Goal: Task Accomplishment & Management: Use online tool/utility

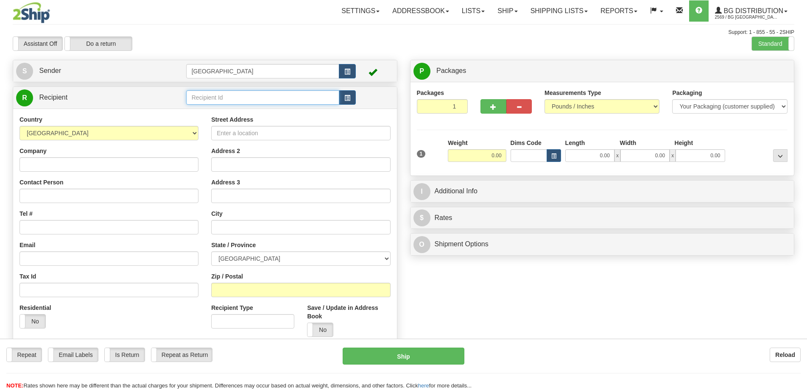
click at [213, 99] on input "text" at bounding box center [263, 97] width 154 height 14
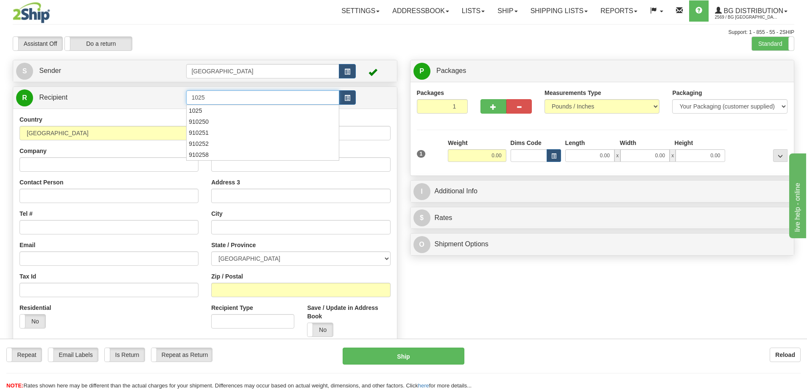
click at [214, 108] on div "1025" at bounding box center [261, 110] width 144 height 8
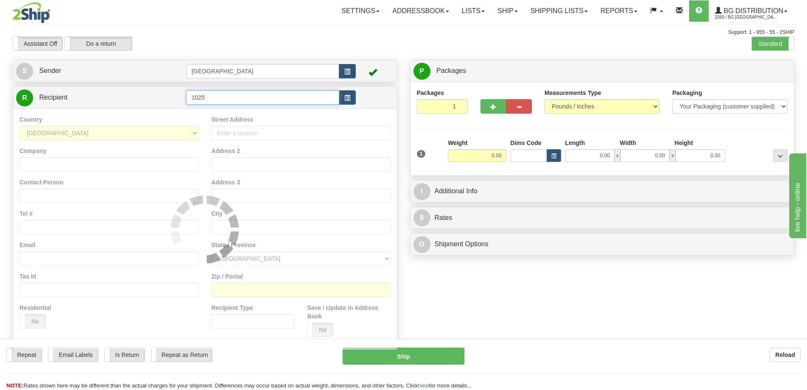
type input "1025"
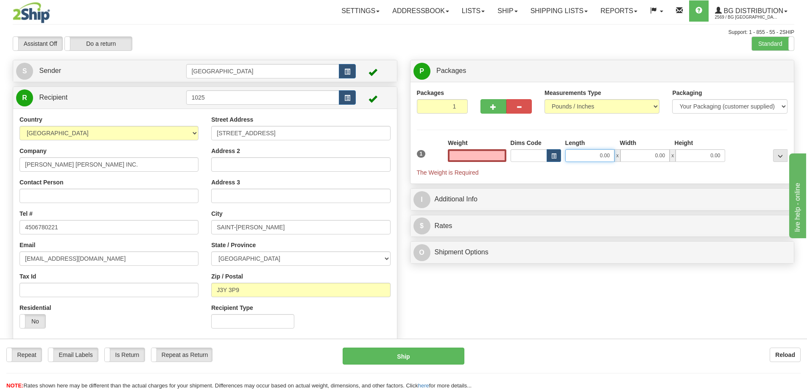
type input "0.00"
click at [577, 160] on input "0.00" at bounding box center [590, 155] width 49 height 13
type input "12.00"
type input "9.00"
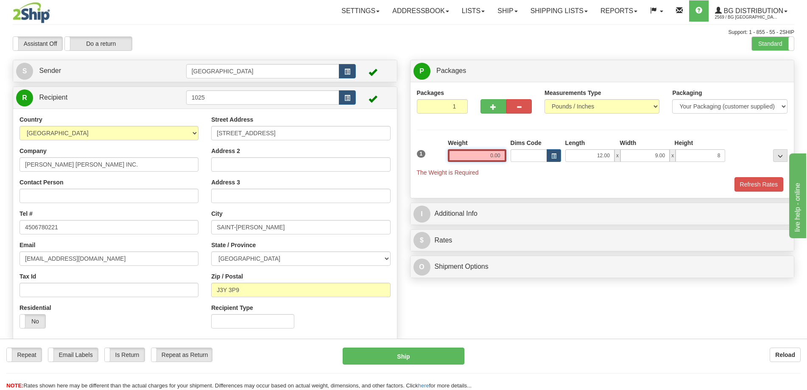
type input "8.00"
click at [485, 152] on input "0.00" at bounding box center [477, 155] width 58 height 13
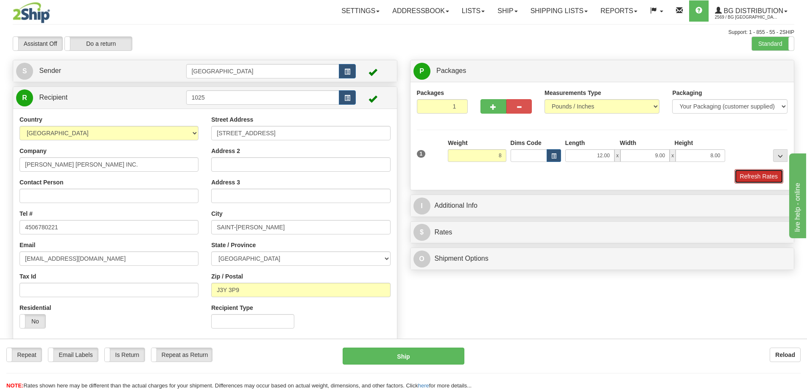
click at [737, 172] on button "Refresh Rates" at bounding box center [759, 176] width 49 height 14
type input "8.00"
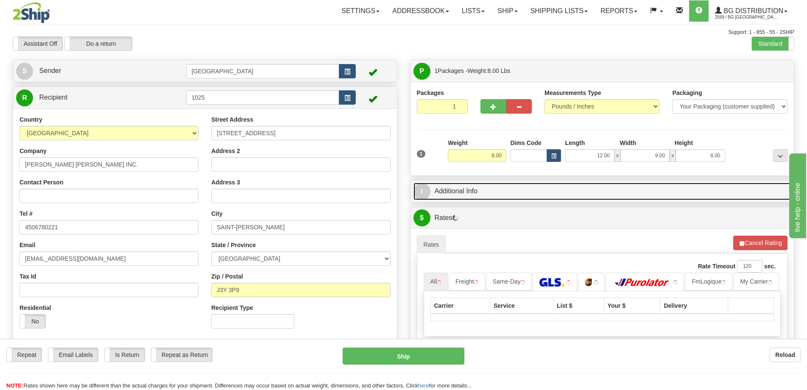
click at [675, 192] on link "I Additional Info" at bounding box center [603, 191] width 378 height 17
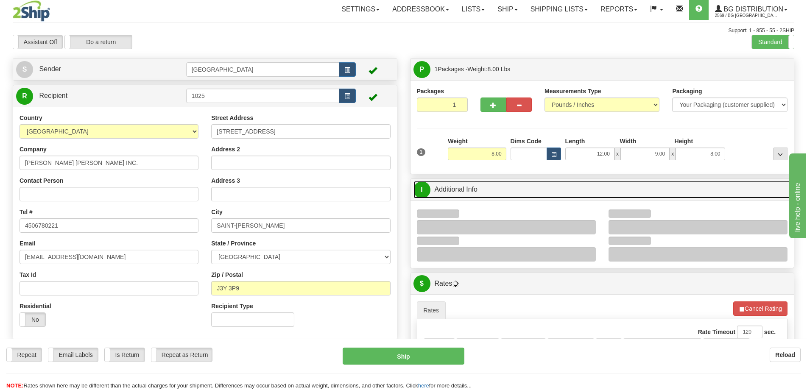
scroll to position [85, 0]
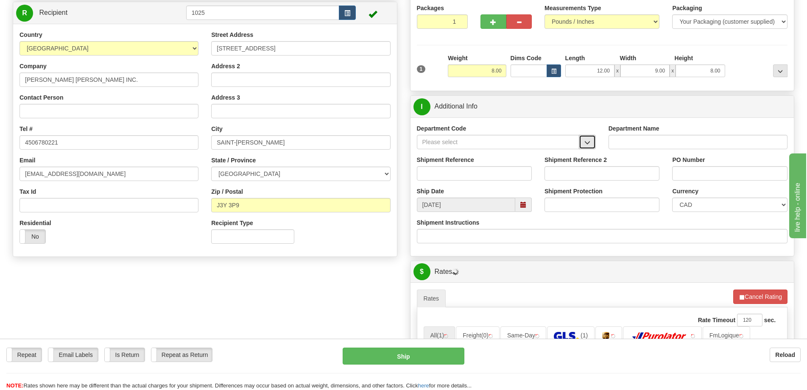
click at [592, 143] on button "button" at bounding box center [587, 142] width 17 height 14
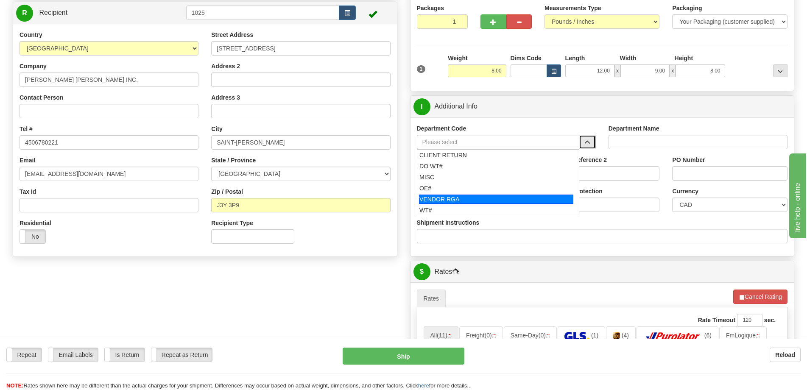
drag, startPoint x: 469, startPoint y: 194, endPoint x: 476, endPoint y: 180, distance: 15.8
click at [469, 194] on li "VENDOR RGA" at bounding box center [498, 199] width 162 height 11
type input "VENDOR RGA"
type input "VENDOR RETURNS"
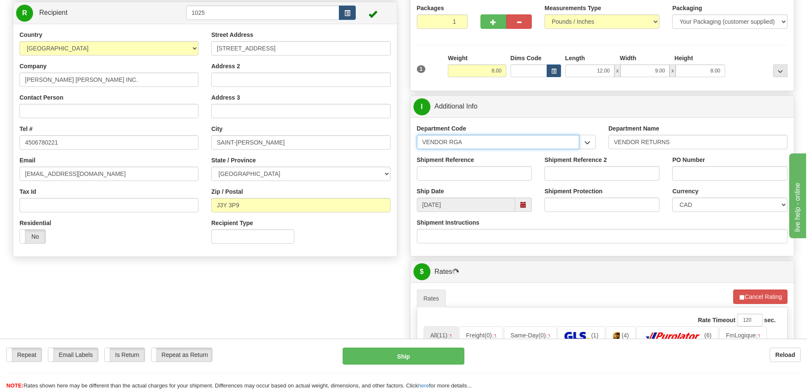
click at [483, 145] on input "VENDOR RGA" at bounding box center [498, 142] width 163 height 14
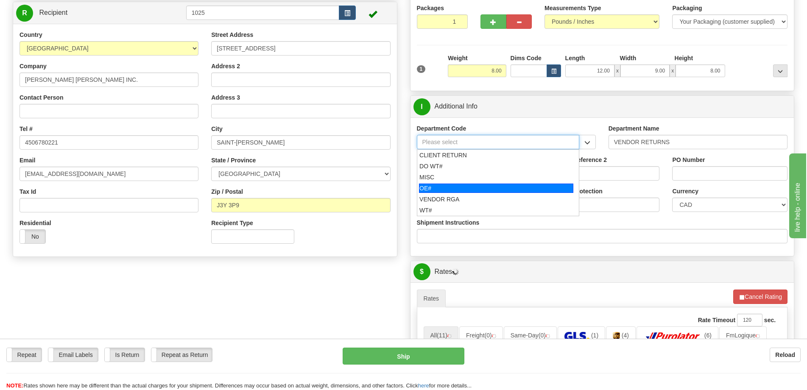
click at [464, 188] on div "OE#" at bounding box center [496, 188] width 154 height 9
type input "OE#"
type input "ORDERS"
type input "OE#"
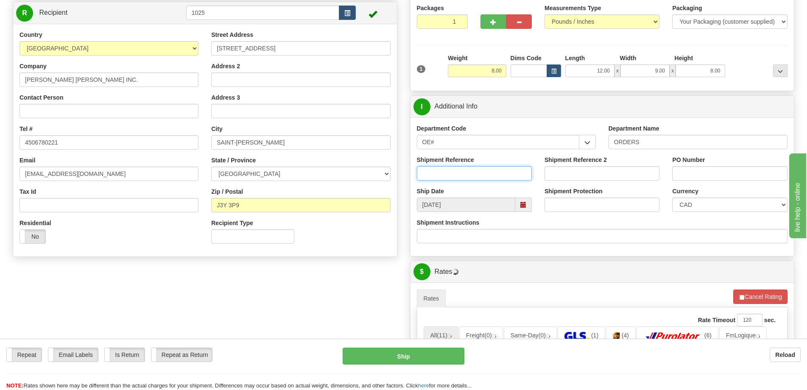
click at [468, 174] on input "Shipment Reference" at bounding box center [474, 173] width 115 height 14
type input "50323070-00"
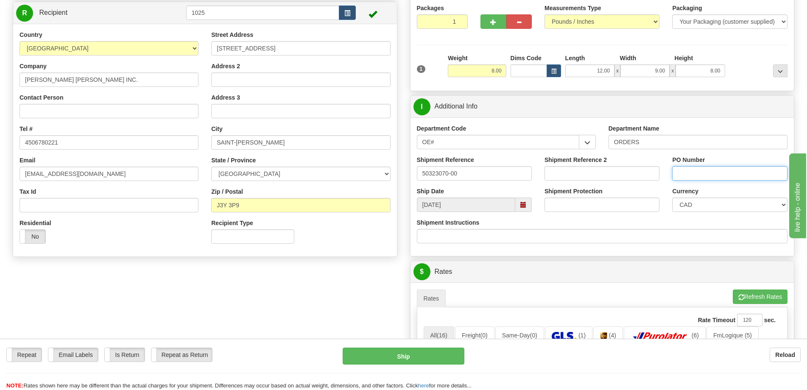
click at [765, 175] on input "PO Number" at bounding box center [729, 173] width 115 height 14
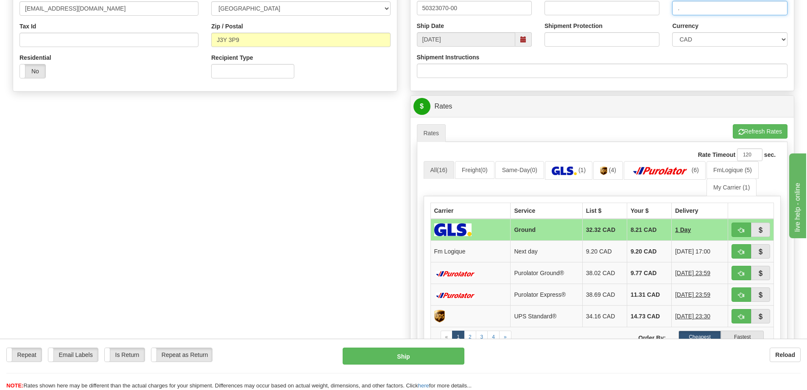
scroll to position [297, 0]
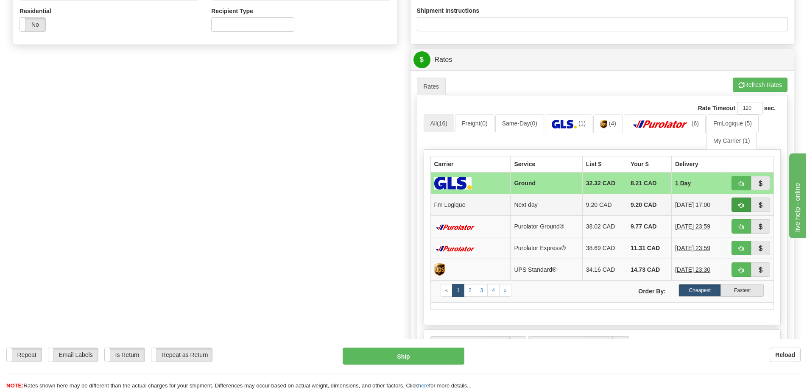
type input "."
click at [745, 205] on button "button" at bounding box center [742, 205] width 20 height 14
type input "jour"
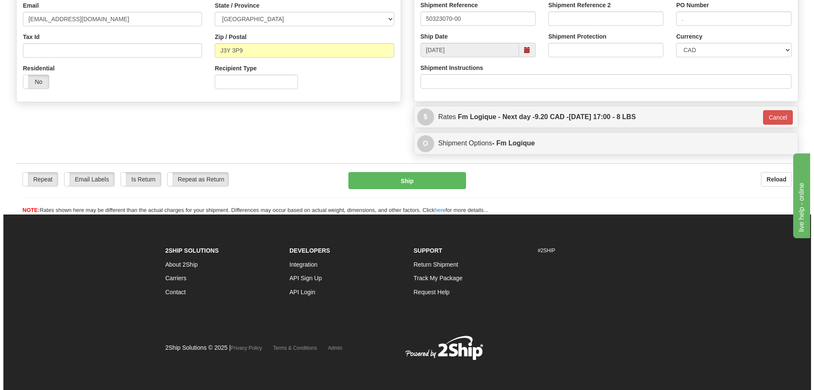
scroll to position [240, 0]
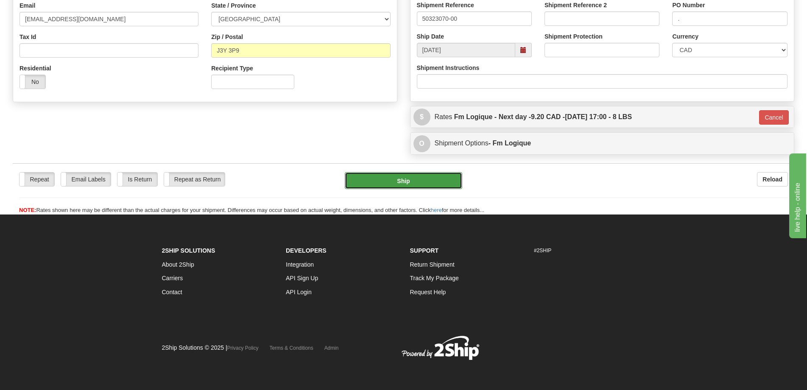
click at [417, 174] on button "Ship" at bounding box center [404, 180] width 118 height 17
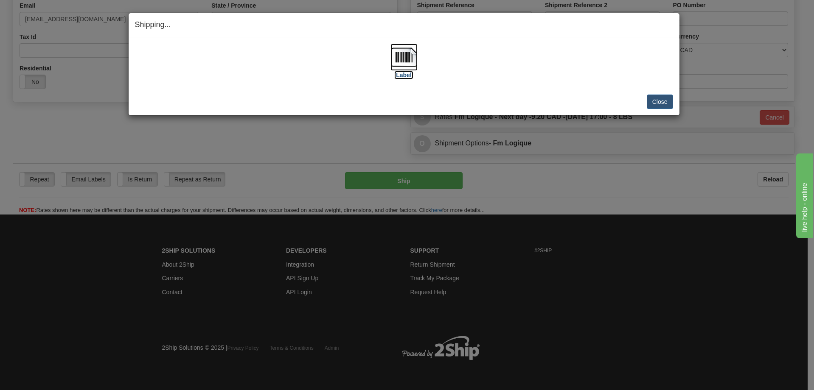
click at [406, 70] on img at bounding box center [403, 57] width 27 height 27
click at [658, 98] on button "Close" at bounding box center [660, 102] width 26 height 14
